Goal: Task Accomplishment & Management: Use online tool/utility

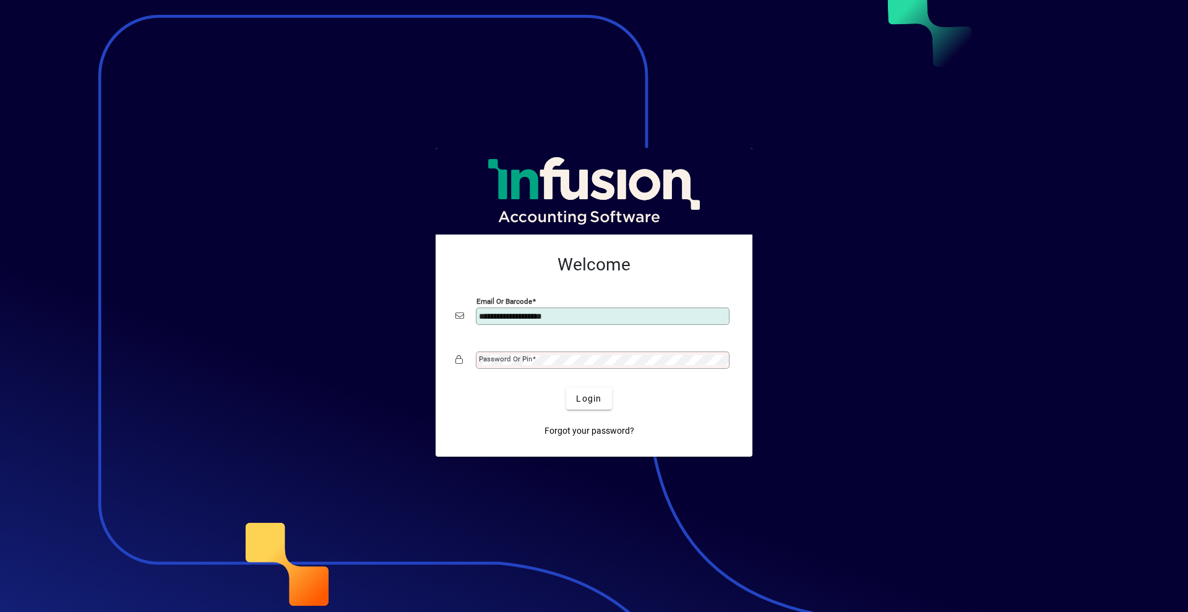
type input "**********"
click at [534, 358] on span at bounding box center [534, 359] width 4 height 9
click at [566, 387] on button "Login" at bounding box center [588, 398] width 45 height 22
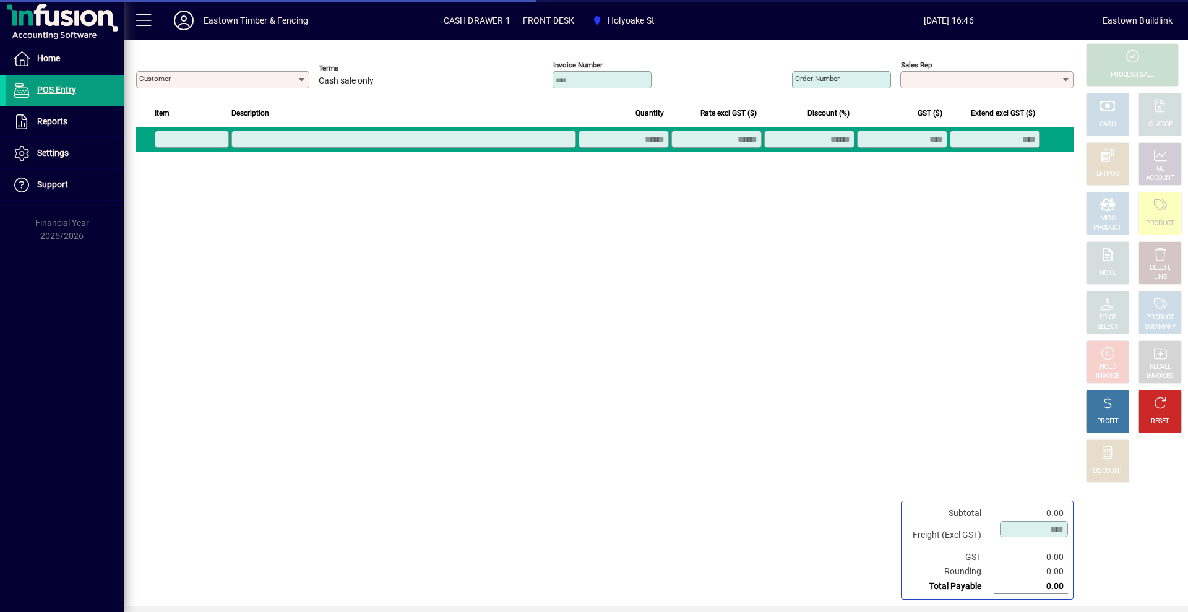
type input "**********"
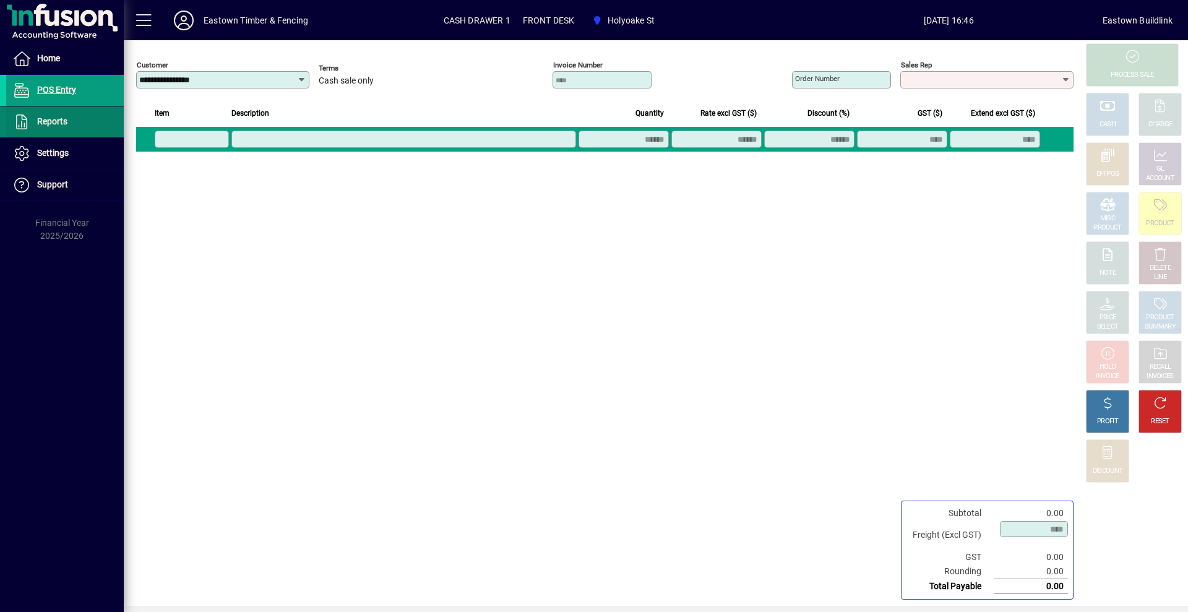
click at [72, 118] on span at bounding box center [65, 122] width 118 height 30
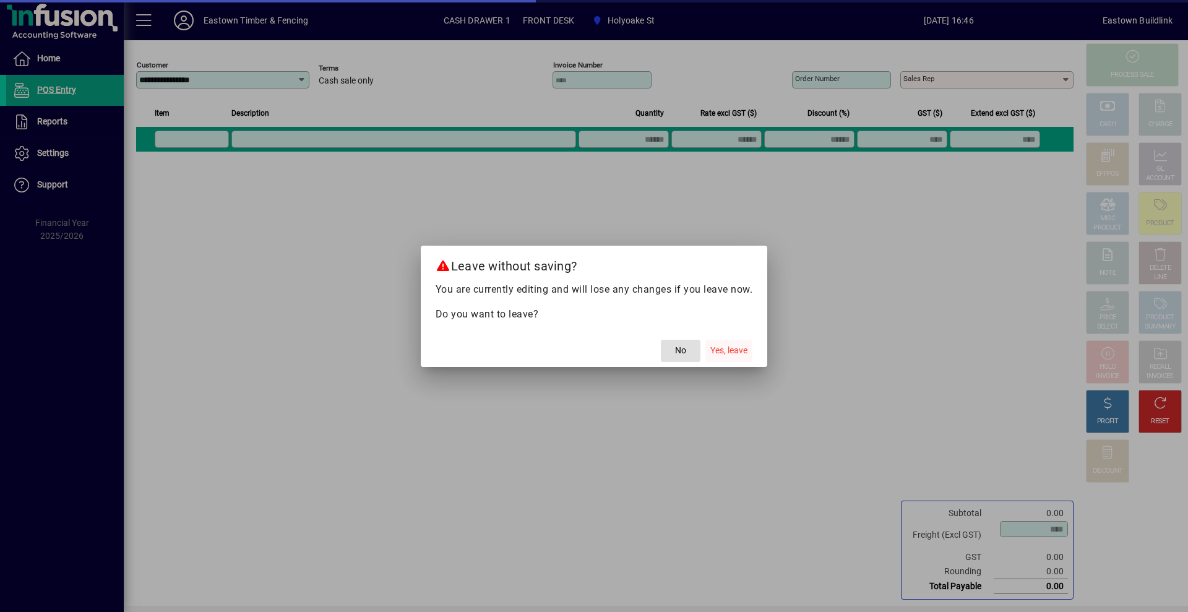
click at [729, 345] on span "Yes, leave" at bounding box center [728, 350] width 37 height 13
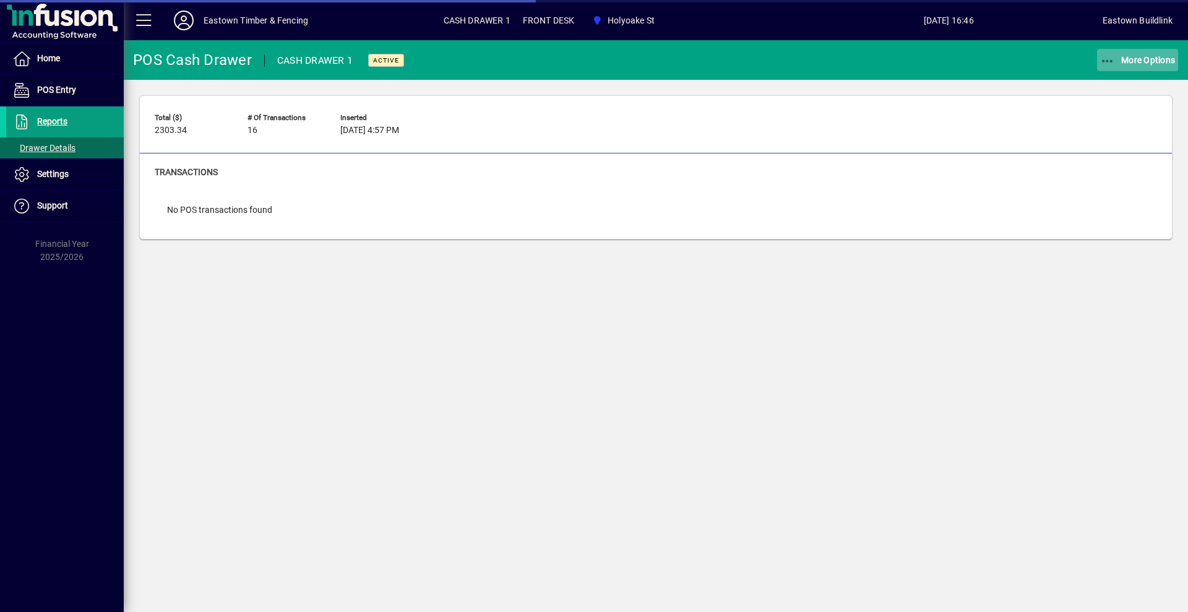
click at [1138, 63] on span "More Options" at bounding box center [1138, 60] width 76 height 10
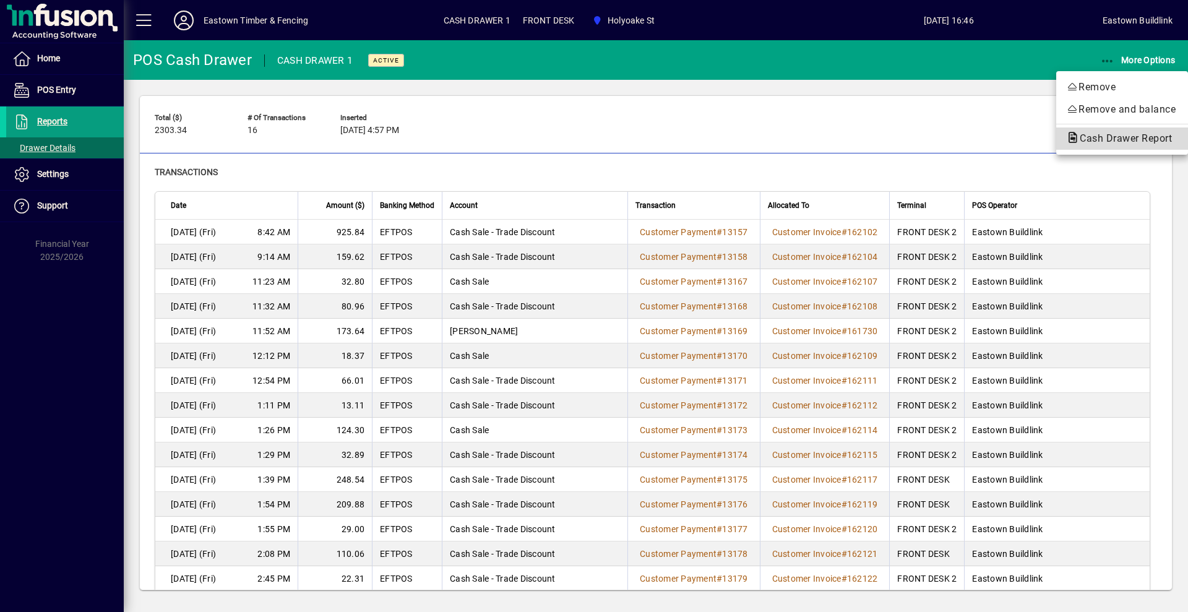
click at [1143, 136] on span "Cash Drawer Report" at bounding box center [1122, 138] width 112 height 12
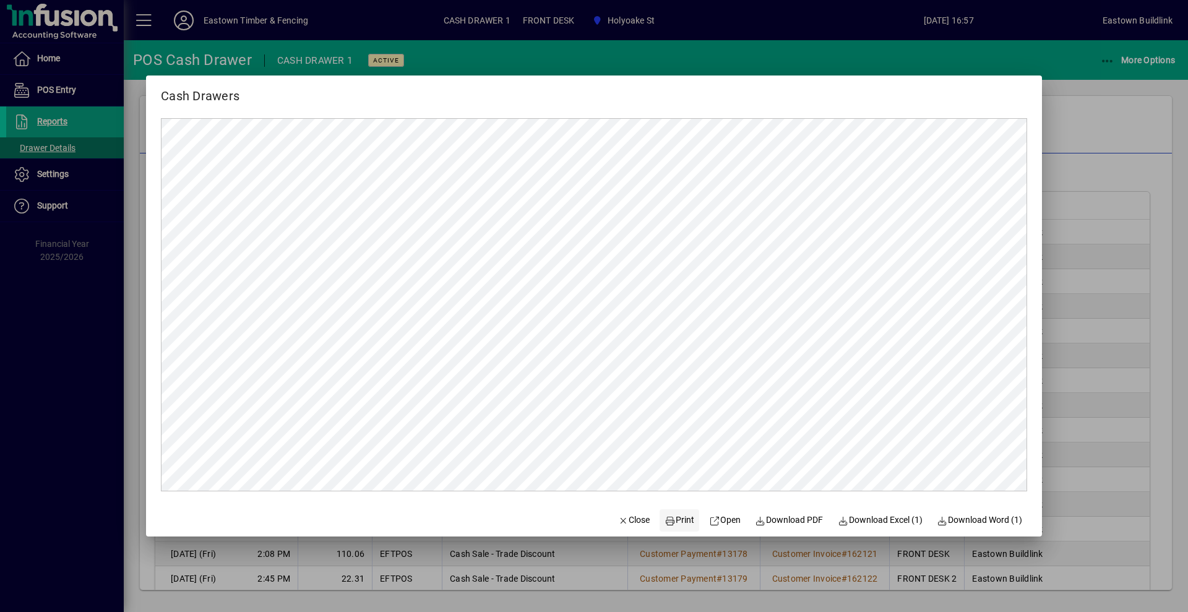
click at [681, 515] on span "Print" at bounding box center [680, 520] width 30 height 13
click at [631, 515] on span "Close" at bounding box center [634, 520] width 32 height 13
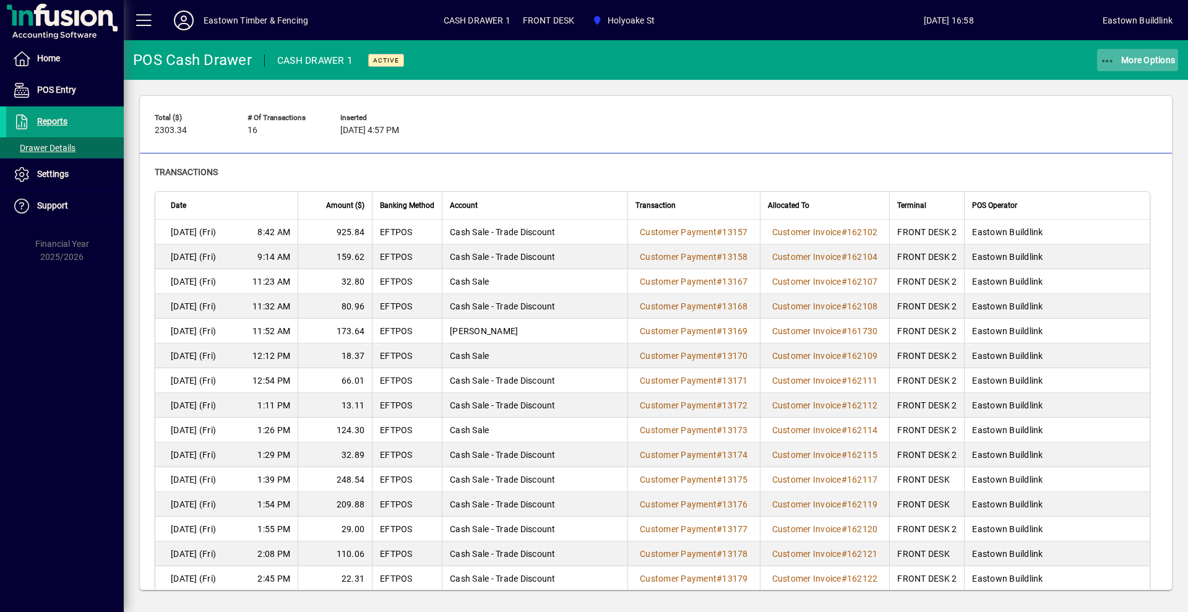
click at [1133, 63] on span "More Options" at bounding box center [1138, 60] width 76 height 10
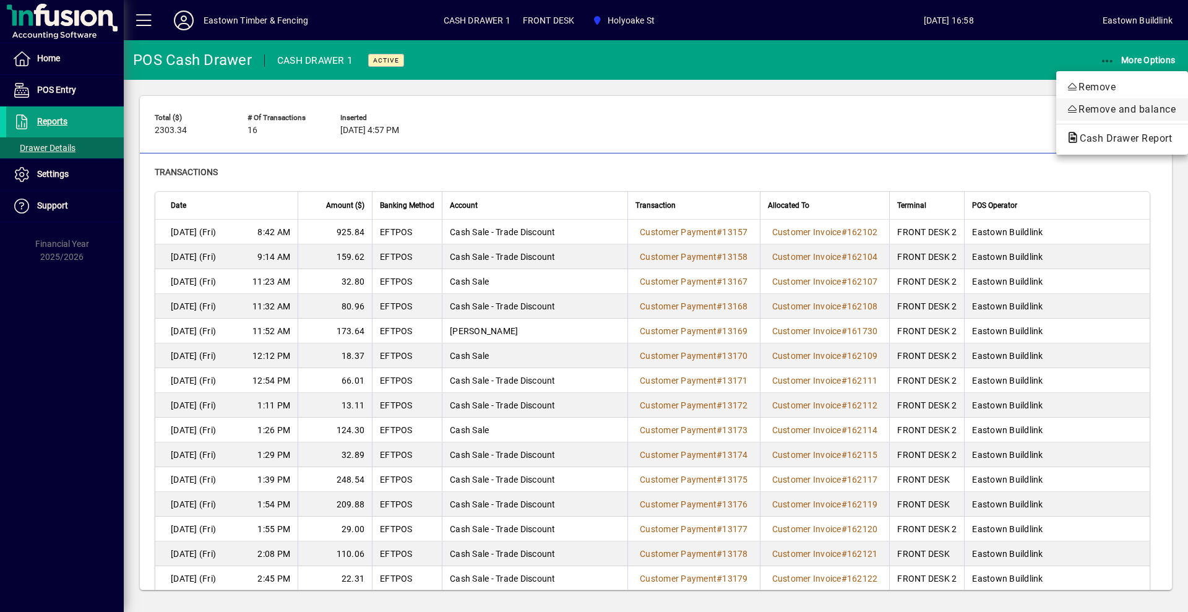
click at [1079, 114] on span "Remove and balance" at bounding box center [1122, 109] width 112 height 15
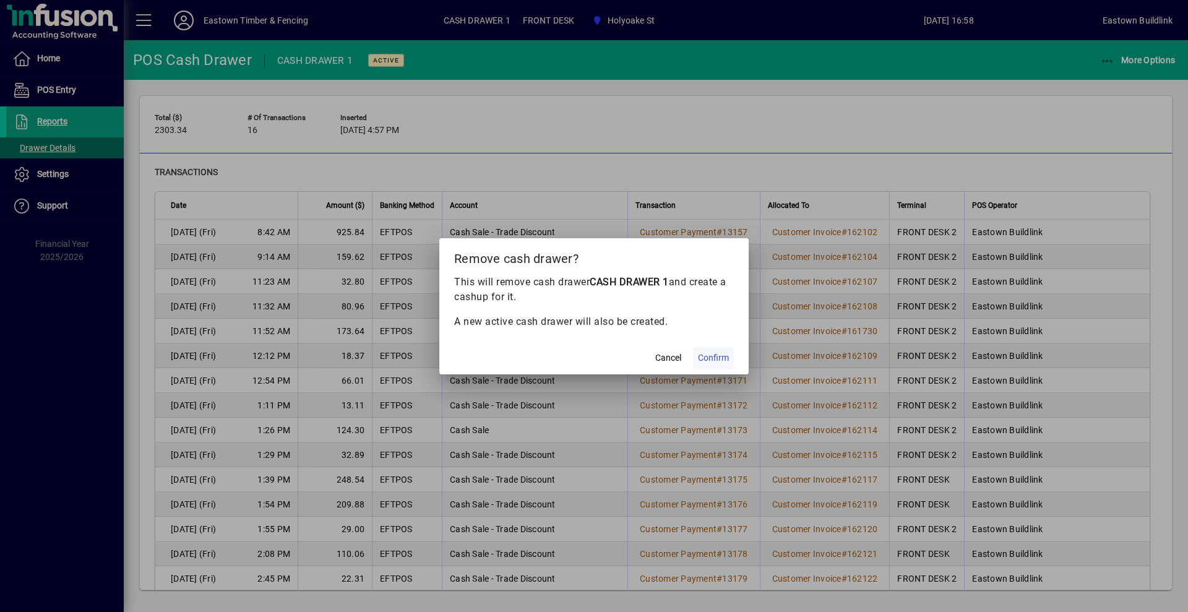
click at [701, 349] on span at bounding box center [713, 358] width 41 height 30
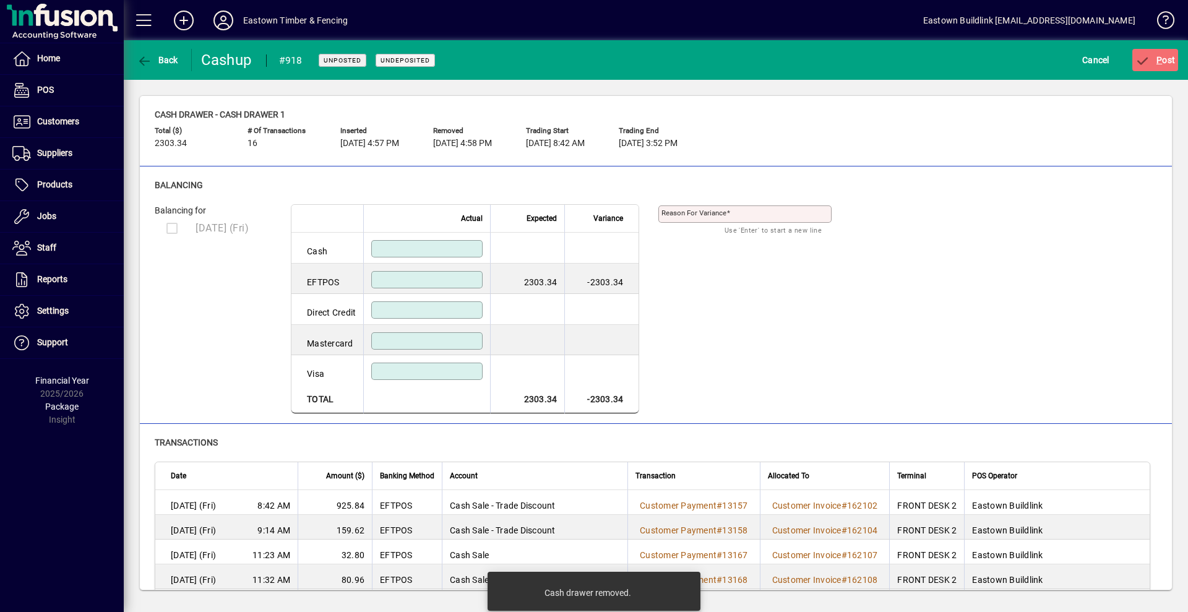
click at [445, 283] on input at bounding box center [428, 280] width 108 height 10
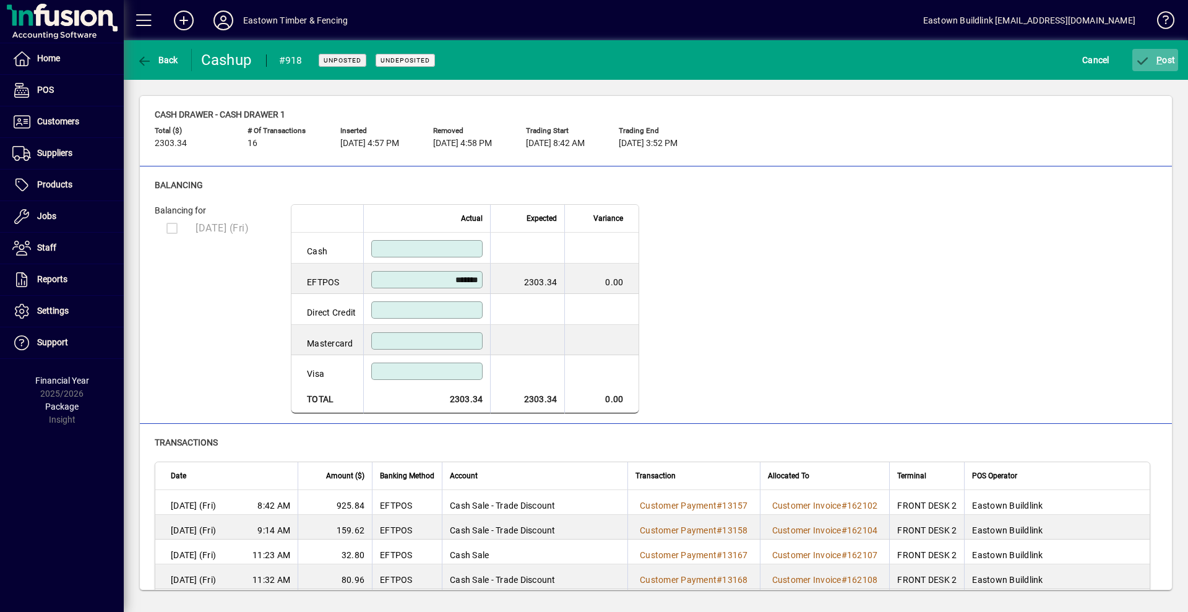
type input "*******"
click at [1176, 62] on span "submit" at bounding box center [1156, 60] width 46 height 30
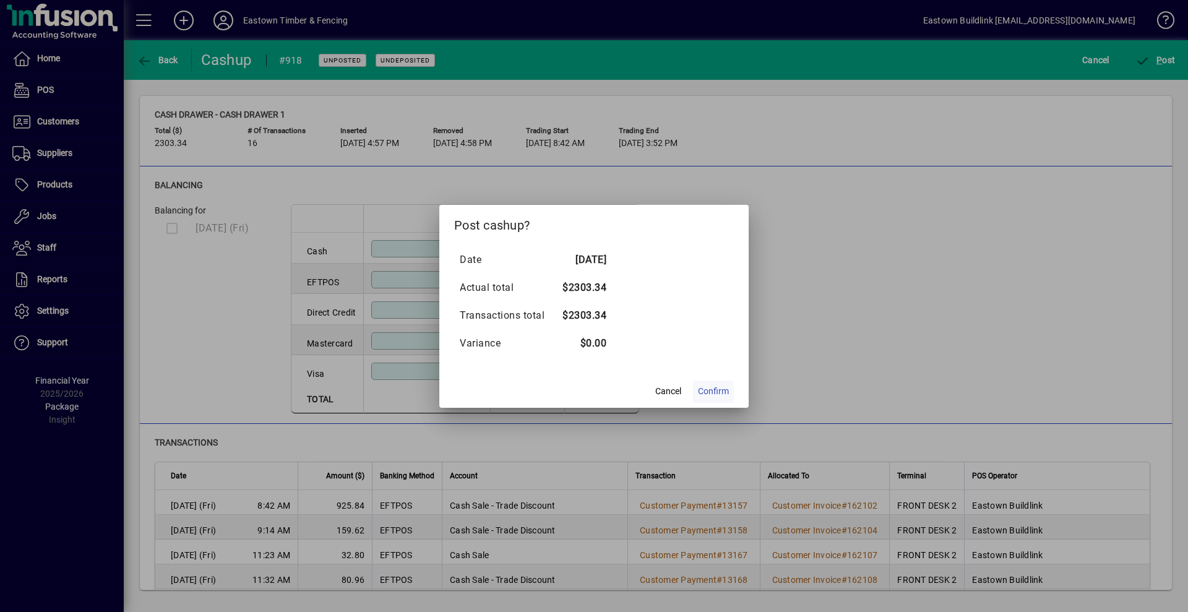
click at [712, 389] on span "Confirm" at bounding box center [713, 391] width 31 height 13
